Goal: Information Seeking & Learning: Learn about a topic

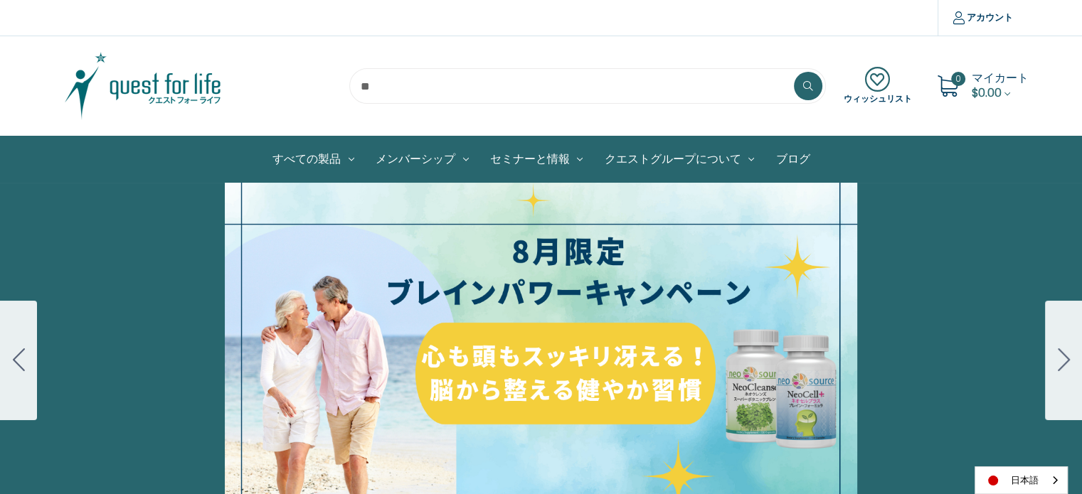
click at [1063, 361] on icon "Go to slide 2" at bounding box center [1063, 359] width 12 height 23
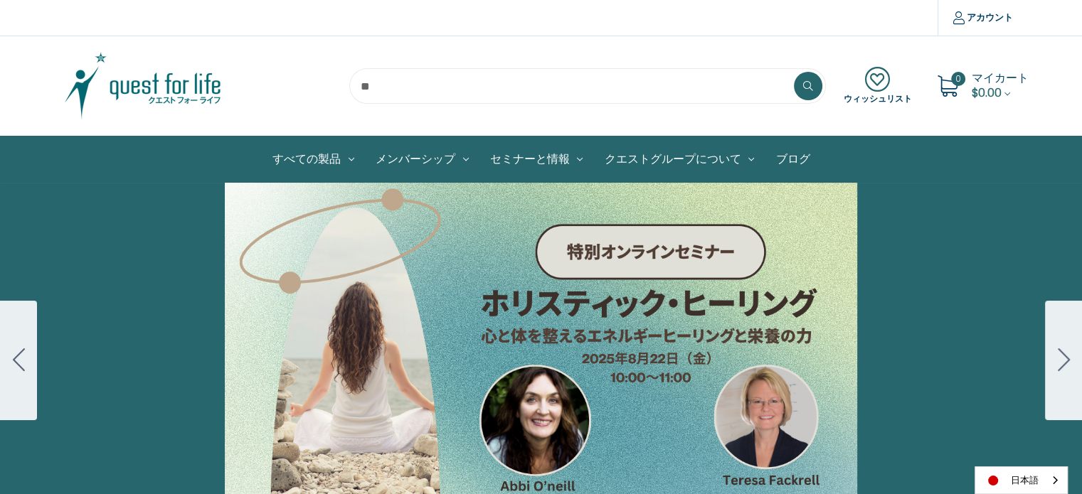
click at [372, 335] on div "Carousel Title Add a description for your carousel slide. You can use this to p…" at bounding box center [541, 361] width 1082 height 356
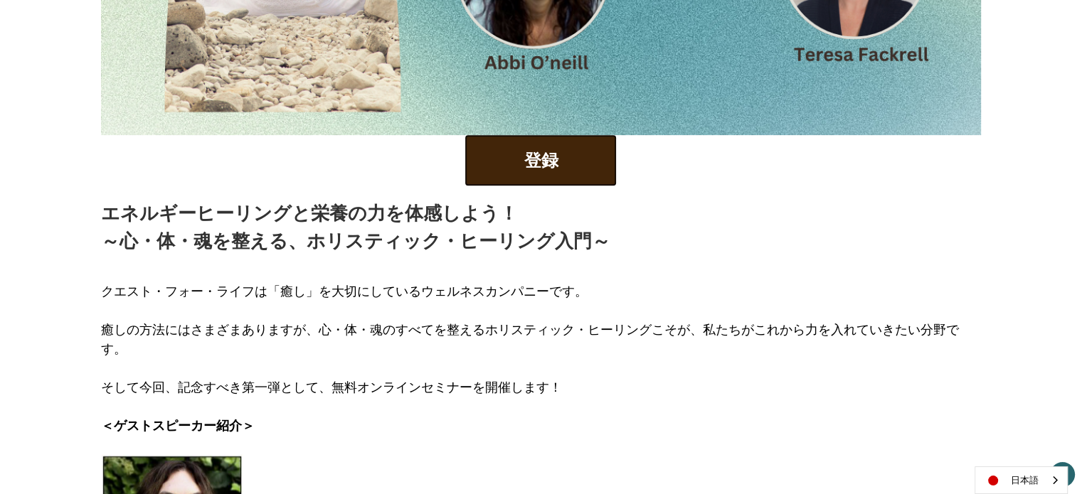
scroll to position [569, 0]
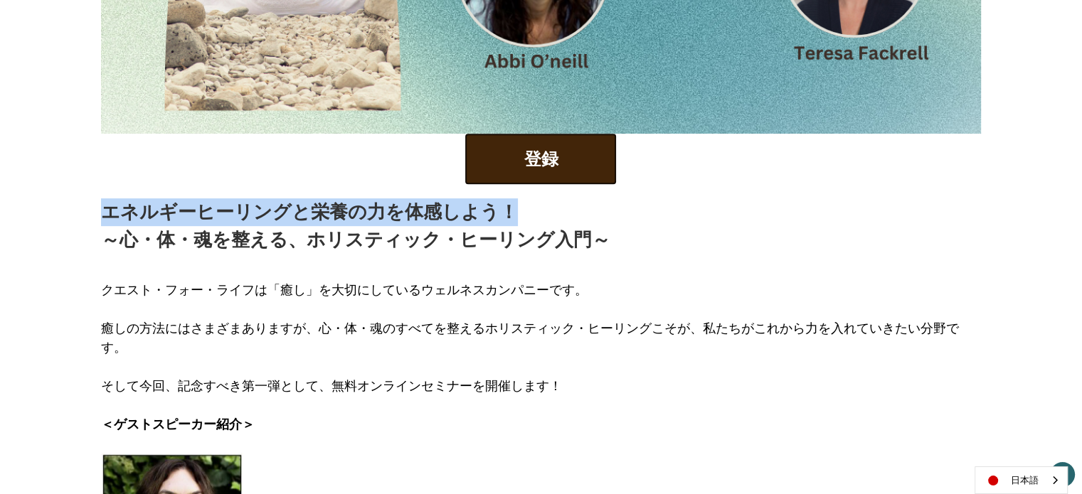
drag, startPoint x: 105, startPoint y: 212, endPoint x: 518, endPoint y: 218, distance: 413.9
click at [518, 218] on p "エネルギーヒーリングと栄養の力を体感しよう！ ～心・体・魂を整える、ホリスティック・ヒーリング入門～" at bounding box center [355, 225] width 509 height 55
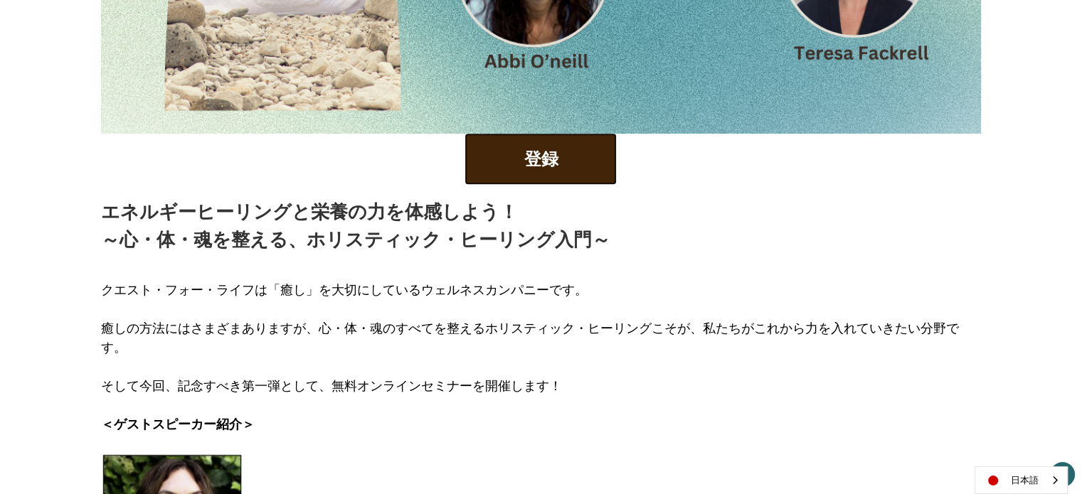
click at [307, 245] on p "エネルギーヒーリングと栄養の力を体感しよう！ ～心・体・魂を整える、ホリスティック・ヒーリング入門～" at bounding box center [355, 225] width 509 height 55
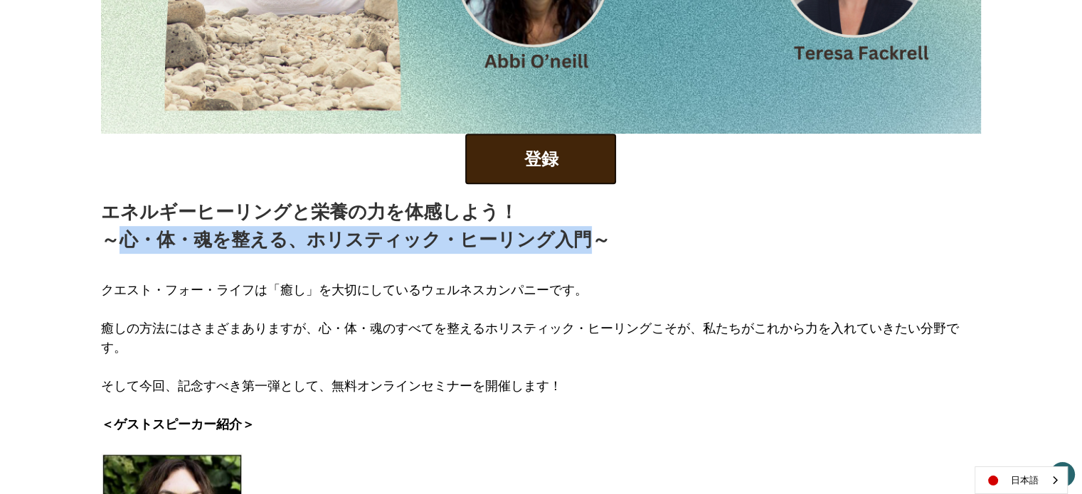
drag, startPoint x: 124, startPoint y: 238, endPoint x: 578, endPoint y: 252, distance: 454.6
click at [578, 252] on p "エネルギーヒーリングと栄養の力を体感しよう！ ～心・体・魂を整える、ホリスティック・ヒーリング入門～" at bounding box center [355, 225] width 509 height 55
copy p "心・体・魂を整える、ホリスティック・ヒーリング入門"
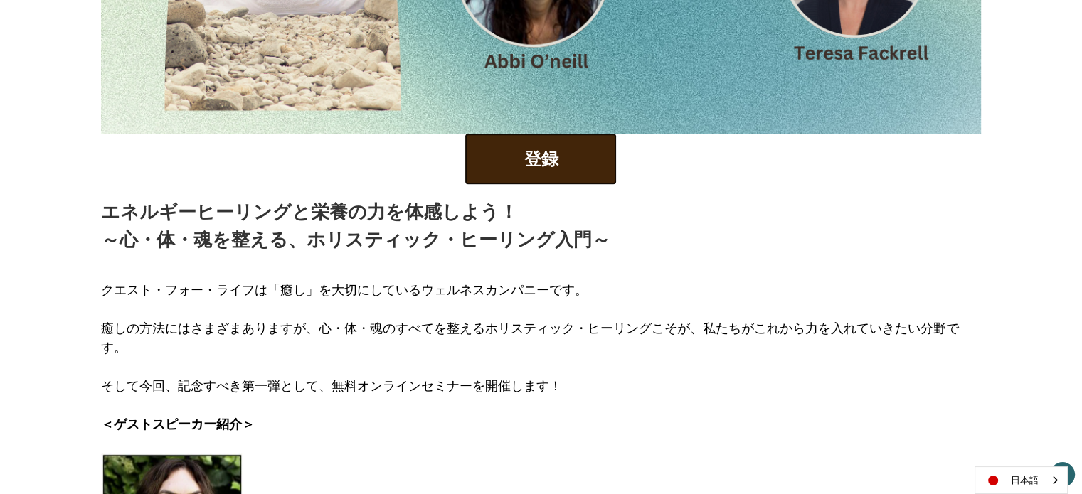
click at [784, 255] on div "クエスト・フォー・ライフは「癒し」を大切にしているウェルネスカンパニーです。 癒しの方法にはさまざまありますが、心・体・魂のすべてを整えるホリスティック・ヒー…" at bounding box center [541, 353] width 880 height 199
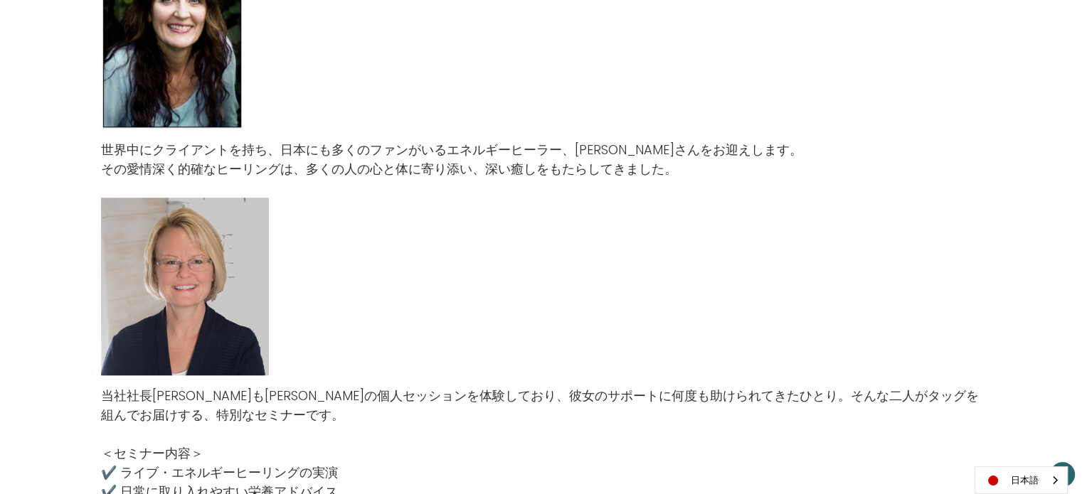
scroll to position [1280, 0]
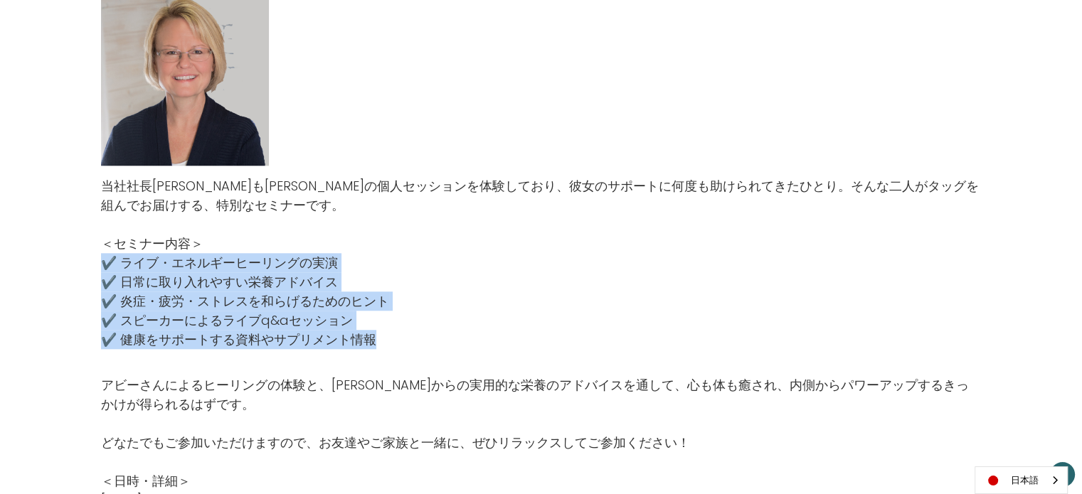
drag, startPoint x: 100, startPoint y: 241, endPoint x: 381, endPoint y: 323, distance: 292.6
click at [381, 323] on p "＜セミナー内容＞ ✔️ ライブ・エネルギーヒーリングの実演 ✔️ 日常に取り入れやすい栄養アドバイス ✔️ 炎症・疲労・ストレスを和らげるためのヒント ✔️ …" at bounding box center [541, 291] width 880 height 115
click at [513, 255] on p "＜セミナー内容＞ ✔️ ライブ・エネルギーヒーリングの実演 ✔️ 日常に取り入れやすい栄養アドバイス ✔️ 炎症・疲労・ストレスを和らげるためのヒント ✔️ …" at bounding box center [541, 291] width 880 height 115
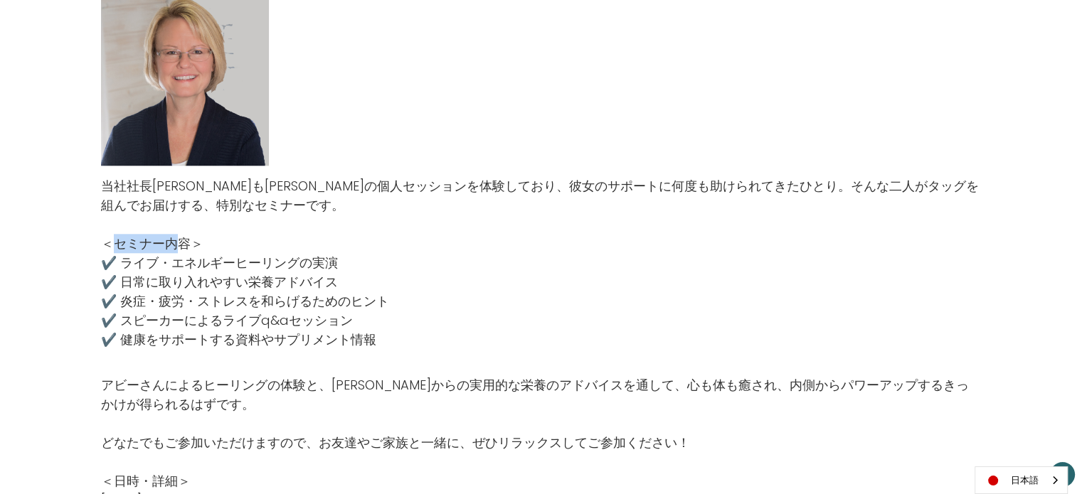
drag, startPoint x: 112, startPoint y: 223, endPoint x: 185, endPoint y: 224, distance: 73.3
click at [184, 234] on p "＜セミナー内容＞ ✔️ ライブ・エネルギーヒーリングの実演 ✔️ 日常に取り入れやすい栄養アドバイス ✔️ 炎症・疲労・ストレスを和らげるためのヒント ✔️ …" at bounding box center [541, 291] width 880 height 115
drag, startPoint x: 412, startPoint y: 219, endPoint x: 437, endPoint y: 215, distance: 25.8
click at [414, 234] on p "＜セミナー内容＞ ✔️ ライブ・エネルギーヒーリングの実演 ✔️ 日常に取り入れやすい栄養アドバイス ✔️ 炎症・疲労・ストレスを和らげるためのヒント ✔️ …" at bounding box center [541, 291] width 880 height 115
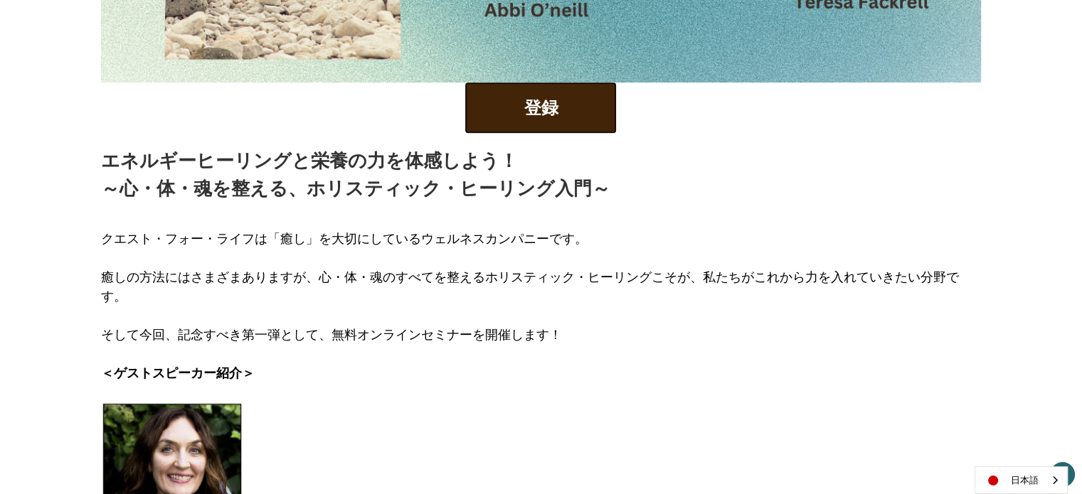
scroll to position [640, 0]
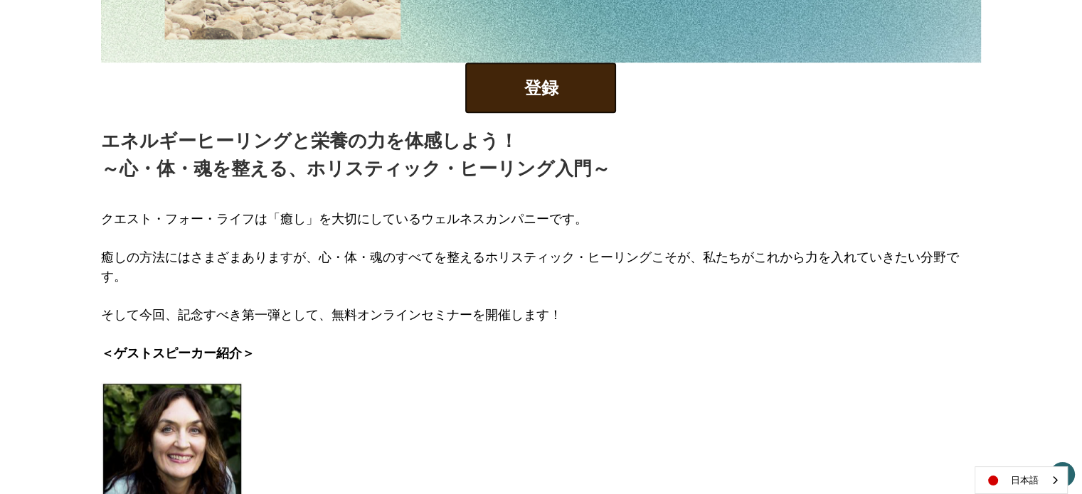
click at [101, 216] on p "クエスト・フォー・ライフは「癒し」を大切にしているウェルネスカンパニーです。" at bounding box center [541, 218] width 880 height 19
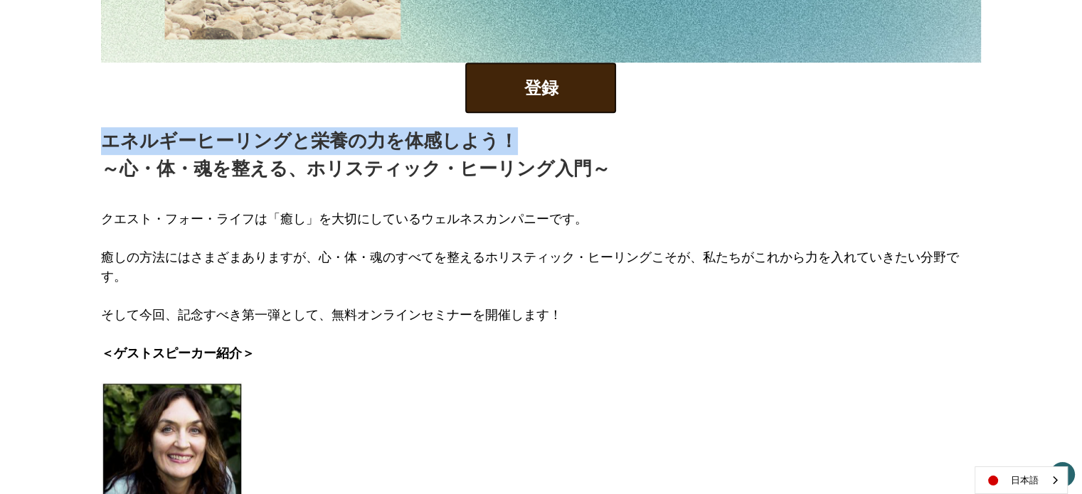
drag, startPoint x: 102, startPoint y: 143, endPoint x: 508, endPoint y: 142, distance: 406.0
click at [508, 142] on p "エネルギーヒーリングと栄養の力を体感しよう！ ～心・体・魂を整える、ホリスティック・ヒーリング入門～" at bounding box center [355, 154] width 509 height 55
copy p "エネルギーヒーリングと栄養の力を体感しよう！"
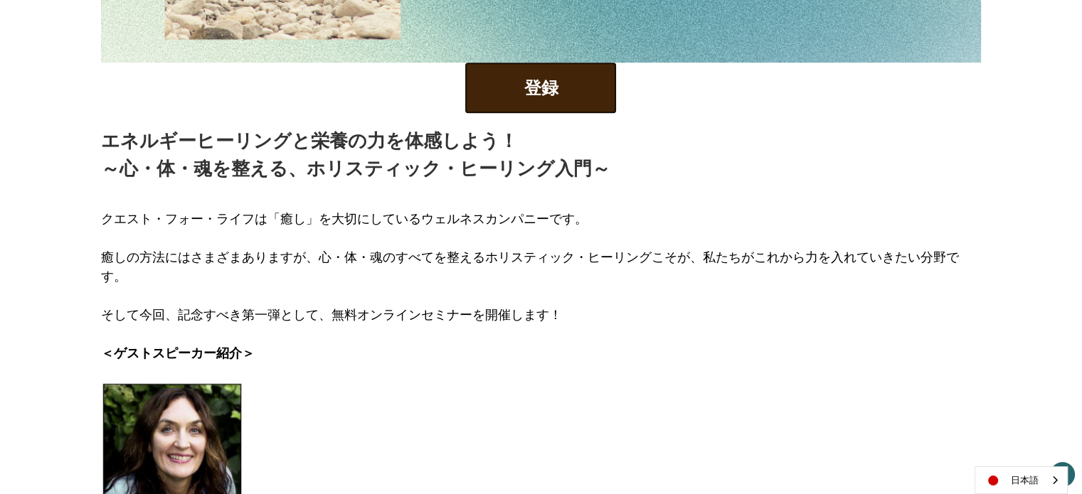
click at [213, 257] on p "癒しの方法にはさまざまありますが、心・体・魂のすべてを整えるホリスティック・ヒーリングこそが、私たちがこれから力を入れていきたい分野です。" at bounding box center [541, 257] width 880 height 58
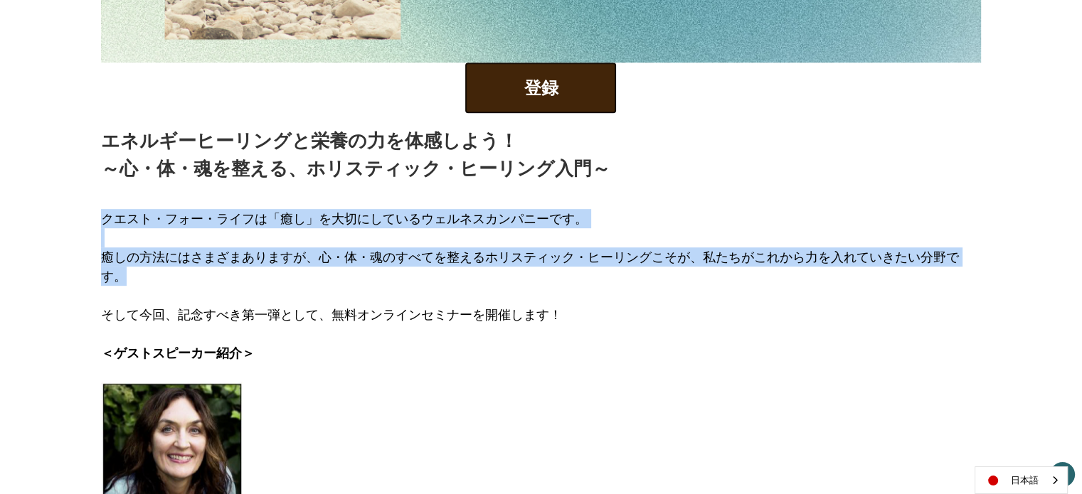
drag, startPoint x: 102, startPoint y: 217, endPoint x: 905, endPoint y: 255, distance: 803.0
click at [974, 256] on div "クエスト・フォー・ライフは「癒し」を大切にしているウェルネスカンパニーです。 癒しの方法にはさまざまありますが、心・体・魂のすべてを整えるホリスティック・ヒー…" at bounding box center [541, 286] width 880 height 192
copy div "クエスト・フォー・ライフは「癒し」を大切にしているウェルネスカンパニーです。 癒しの方法にはさまざまありますが、心・体・魂のすべてを整えるホリスティック・ヒー…"
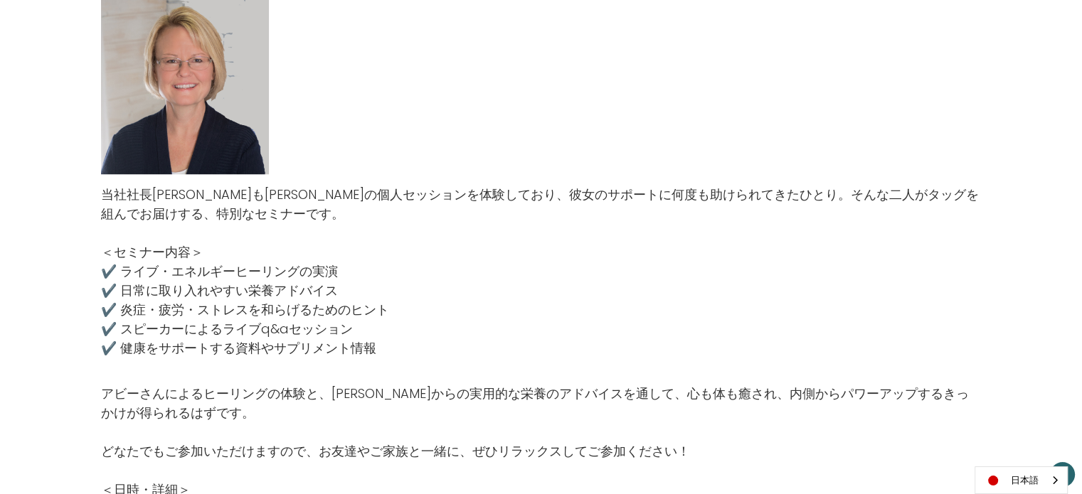
scroll to position [1280, 0]
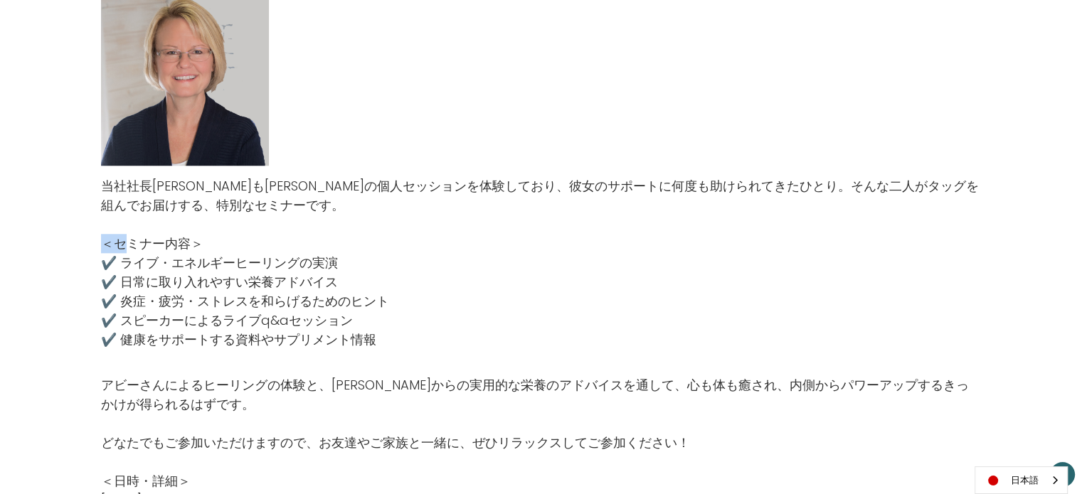
drag, startPoint x: 103, startPoint y: 223, endPoint x: 127, endPoint y: 222, distance: 24.2
click at [127, 234] on p "＜セミナー内容＞ ✔️ ライブ・エネルギーヒーリングの実演 ✔️ 日常に取り入れやすい栄養アドバイス ✔️ 炎症・疲労・ストレスを和らげるためのヒント ✔️ …" at bounding box center [541, 291] width 880 height 115
click at [129, 234] on p "＜セミナー内容＞ ✔️ ライブ・エネルギーヒーリングの実演 ✔️ 日常に取り入れやすい栄養アドバイス ✔️ 炎症・疲労・ストレスを和らげるためのヒント ✔️ …" at bounding box center [541, 291] width 880 height 115
drag, startPoint x: 117, startPoint y: 221, endPoint x: 188, endPoint y: 219, distance: 71.1
click at [188, 234] on p "＜セミナー内容＞ ✔️ ライブ・エネルギーヒーリングの実演 ✔️ 日常に取り入れやすい栄養アドバイス ✔️ 炎症・疲労・ストレスを和らげるためのヒント ✔️ …" at bounding box center [541, 291] width 880 height 115
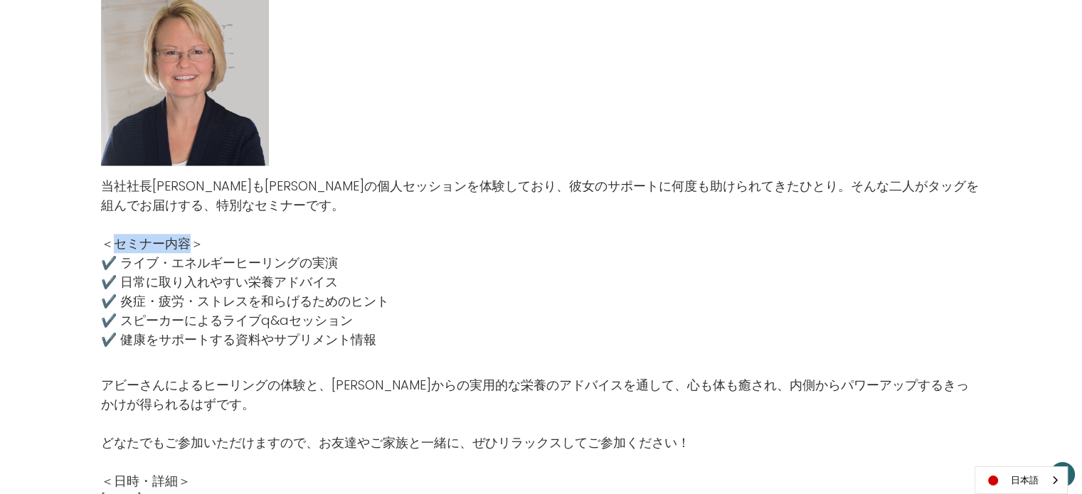
copy p "セミナー内容"
drag, startPoint x: 203, startPoint y: 267, endPoint x: 188, endPoint y: 260, distance: 16.9
click at [197, 265] on p "＜セミナー内容＞ ✔️ ライブ・エネルギーヒーリングの実演 ✔️ 日常に取り入れやすい栄養アドバイス ✔️ 炎症・疲労・ストレスを和らげるためのヒント ✔️ …" at bounding box center [541, 291] width 880 height 115
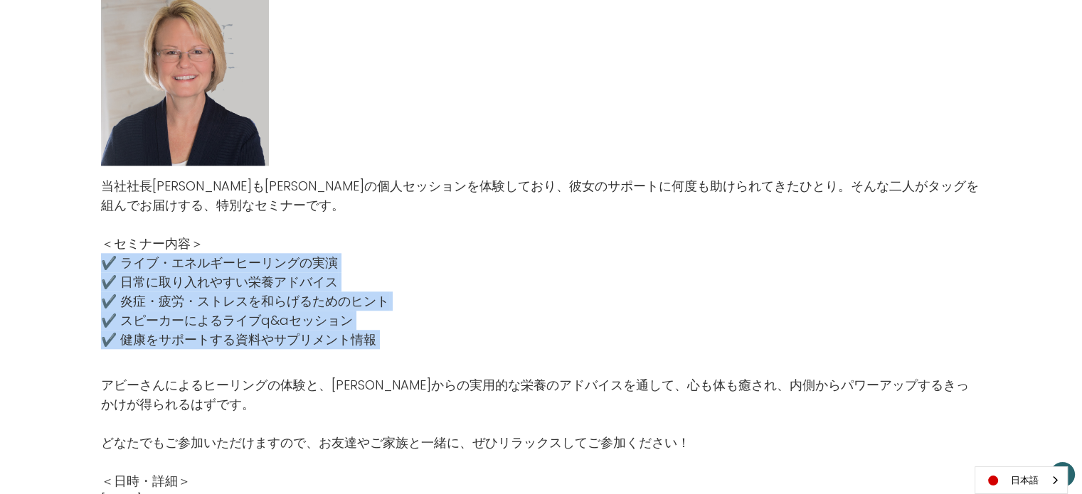
drag, startPoint x: 105, startPoint y: 240, endPoint x: 329, endPoint y: 304, distance: 232.1
copy div "✔️ ライブ・エネルギーヒーリングの実演 ✔️ 日常に取り入れやすい栄養アドバイス ✔️ 炎症・疲労・ストレスを和らげるためのヒント ✔️ スピーカーによるラ…"
click at [501, 260] on p "＜セミナー内容＞ ✔️ ライブ・エネルギーヒーリングの実演 ✔️ 日常に取り入れやすい栄養アドバイス ✔️ 炎症・疲労・ストレスを和らげるためのヒント ✔️ …" at bounding box center [541, 291] width 880 height 115
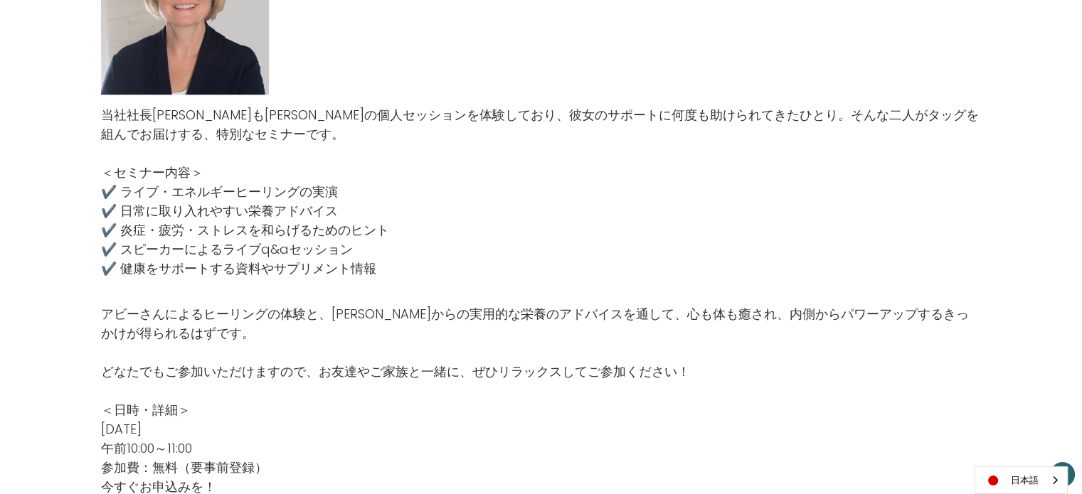
scroll to position [1422, 0]
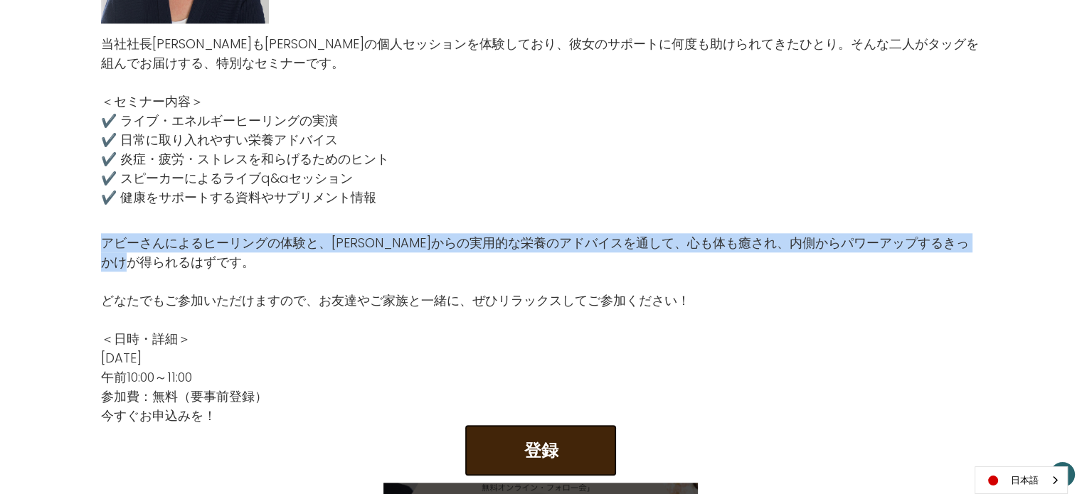
drag, startPoint x: 102, startPoint y: 220, endPoint x: 201, endPoint y: 241, distance: 101.1
click at [201, 241] on p "アビーさんによるヒーリングの体験と、テレサからの実用的な栄養のアドバイスを通して、心も体も癒され、内側からパワーアップするきっかけが得られるはずです。" at bounding box center [541, 252] width 880 height 38
copy p "アビーさんによるヒーリングの体験と、テレサからの実用的な栄養のアドバイスを通して、心も体も癒され、内側からパワーアップするきっかけが得られるはずです。"
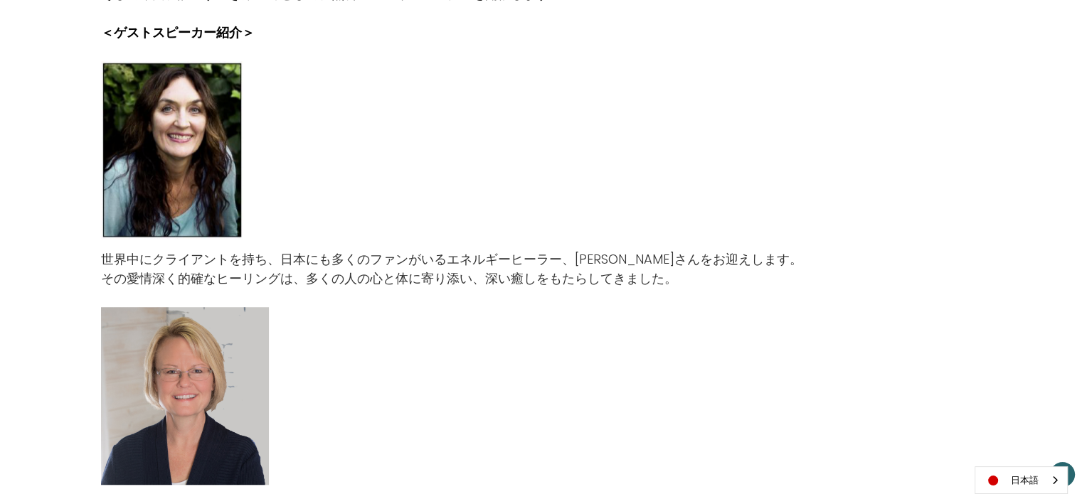
scroll to position [996, 0]
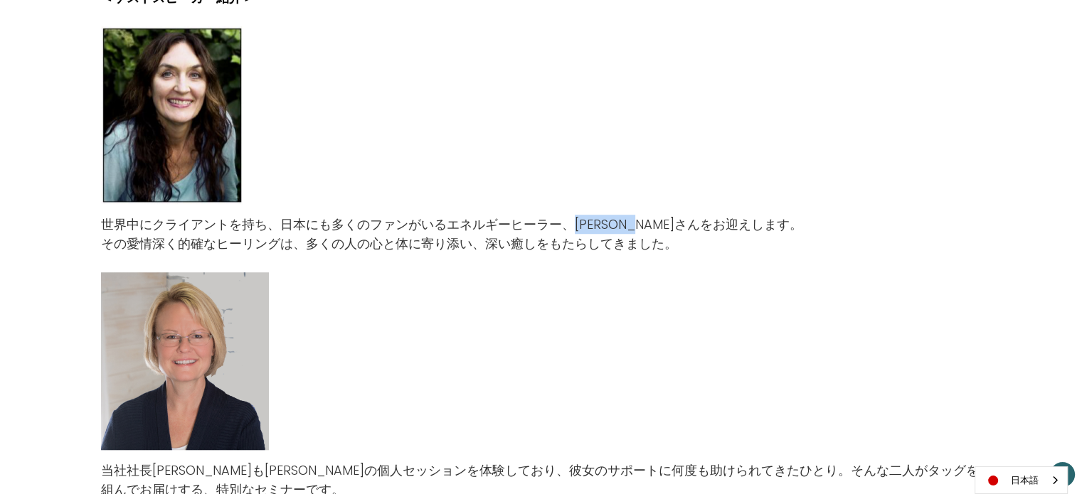
drag, startPoint x: 576, startPoint y: 206, endPoint x: 674, endPoint y: 205, distance: 98.1
click at [674, 215] on p "世界中にクライアントを持ち、日本にも多くのファンがいるエネルギーヒーラー、アビー・オニールさんをお迎えします。 その愛情深く的確なヒーリングは、多くの人の心と…" at bounding box center [451, 234] width 701 height 38
copy p "アビー・オニール"
click at [449, 215] on p "世界中にクライアントを持ち、日本にも多くのファンがいるエネルギーヒーラー、アビー・オニールさんをお迎えします。 その愛情深く的確なヒーリングは、多くの人の心と…" at bounding box center [451, 234] width 701 height 38
drag, startPoint x: 449, startPoint y: 202, endPoint x: 566, endPoint y: 204, distance: 116.6
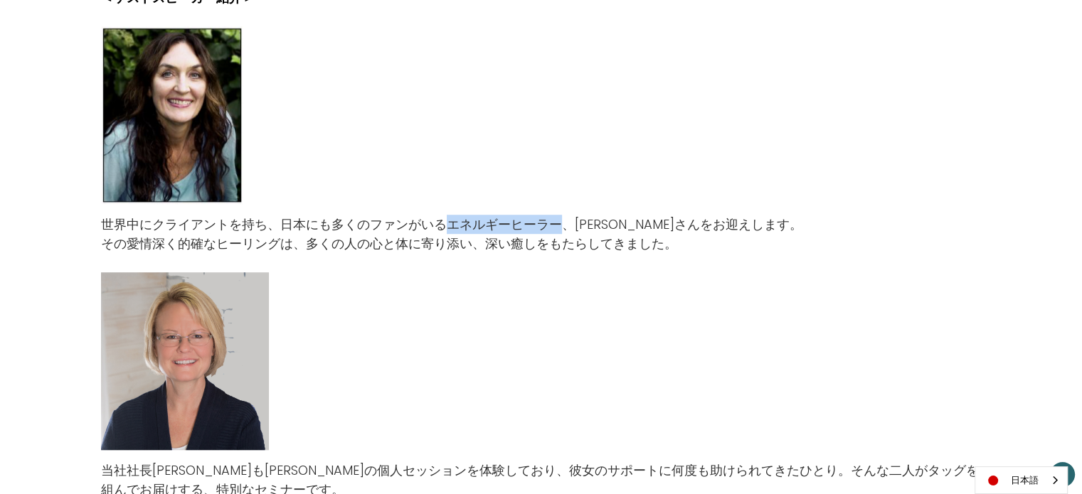
click at [566, 215] on p "世界中にクライアントを持ち、日本にも多くのファンがいるエネルギーヒーラー、アビー・オニールさんをお迎えします。 その愛情深く的確なヒーリングは、多くの人の心と…" at bounding box center [451, 234] width 701 height 38
copy p "エネルギーヒーラー"
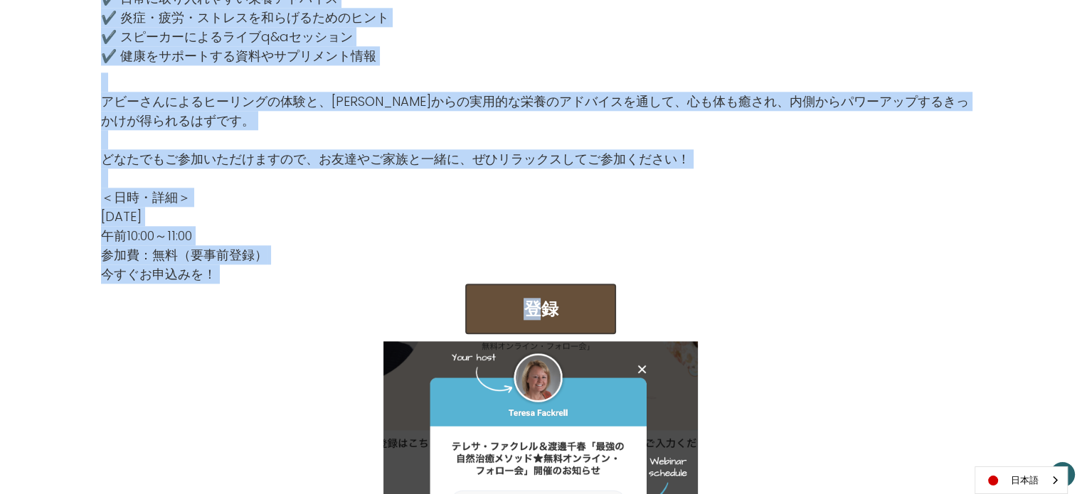
scroll to position [1564, 0]
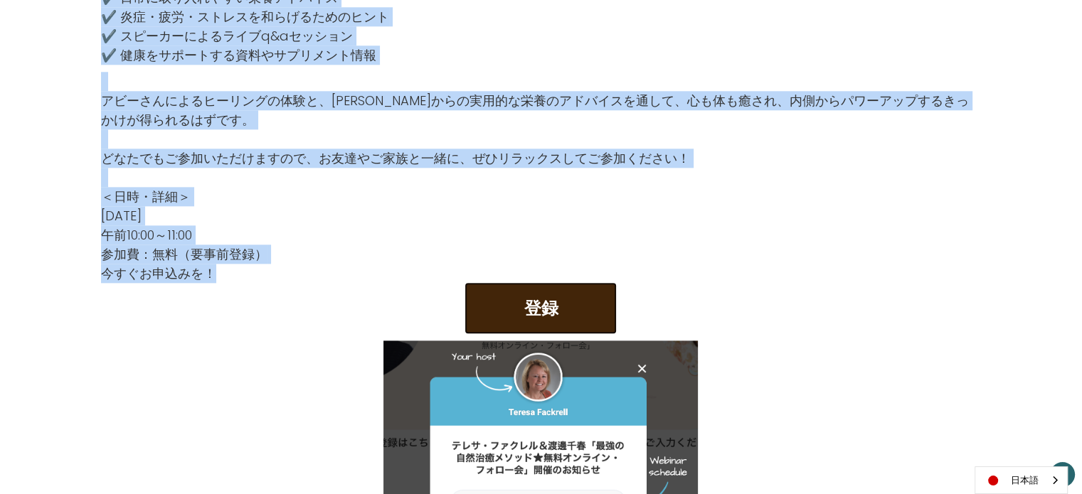
drag, startPoint x: 105, startPoint y: 210, endPoint x: 360, endPoint y: 249, distance: 258.3
copy div "エネルギーヒーリングと栄養の力を体感しよう！ ～心・体・魂を整える、ホリスティック・ヒーリング入門～ クエスト・フォー・ライフは「癒し」を大切にしているウェル…"
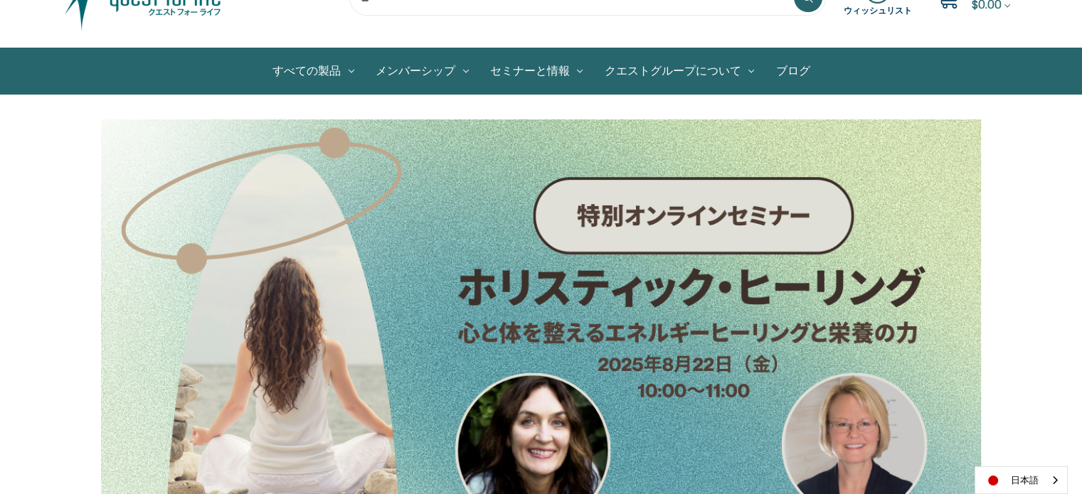
scroll to position [0, 0]
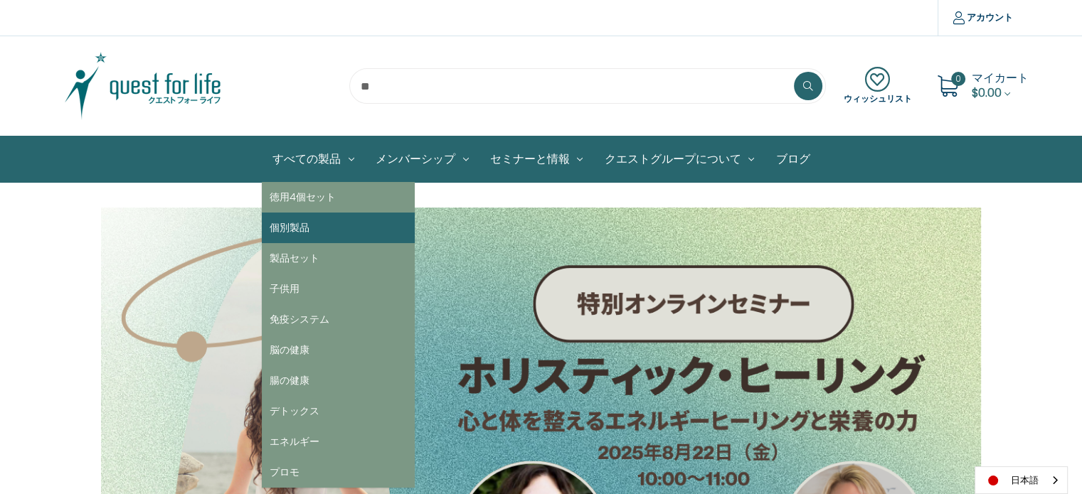
click at [312, 218] on link "個別製品" at bounding box center [338, 228] width 153 height 31
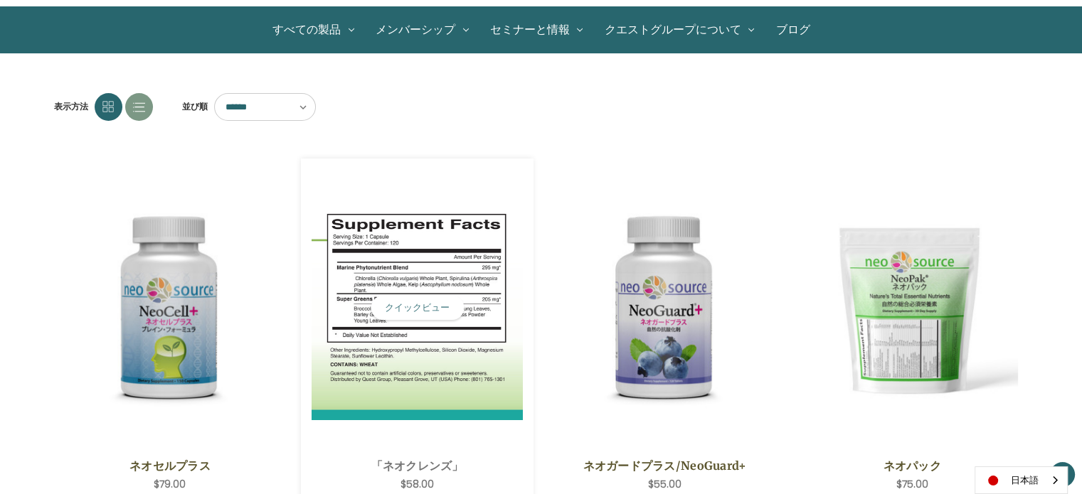
scroll to position [213, 0]
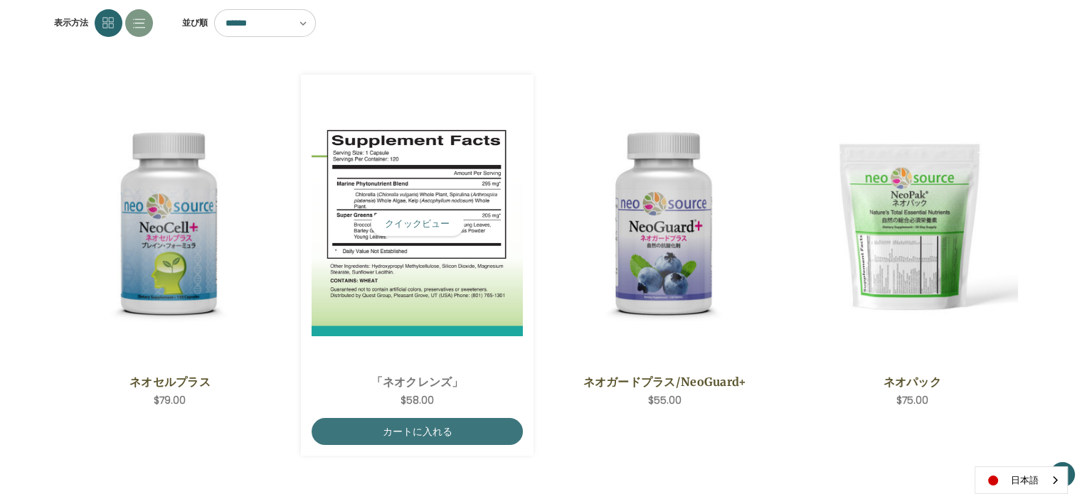
click at [442, 294] on img "NeoCleanse,$58.00\a" at bounding box center [416, 224] width 211 height 225
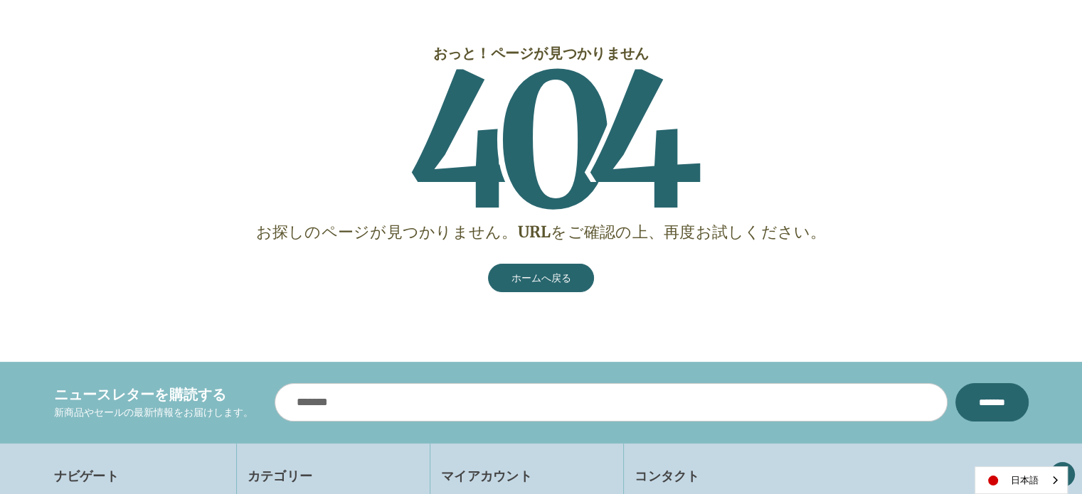
scroll to position [213, 0]
